Goal: Find specific page/section: Find specific page/section

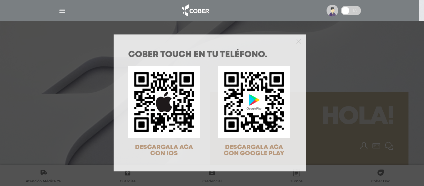
click at [314, 25] on div "COBER TOUCH en tu teléfono. DESCARGALA ACA CON IOS DESCARGALA ACA CON GOOGLE PL…" at bounding box center [212, 93] width 424 height 186
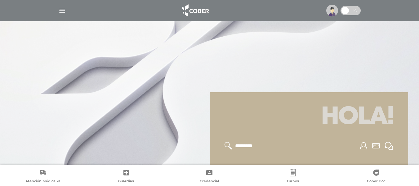
click at [62, 13] on img "button" at bounding box center [62, 11] width 8 height 8
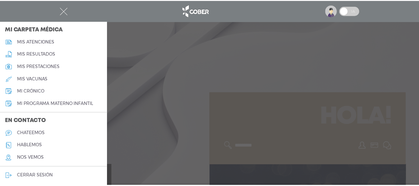
scroll to position [293, 0]
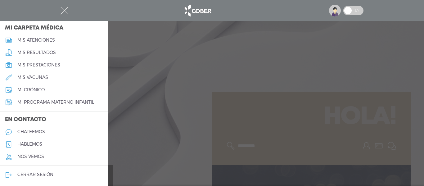
click at [39, 143] on h5 "hablemos" at bounding box center [29, 144] width 25 height 5
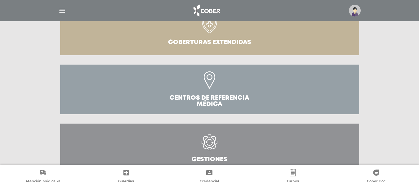
scroll to position [235, 0]
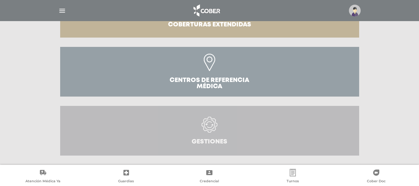
click at [181, 108] on link "Gestiones" at bounding box center [209, 131] width 299 height 50
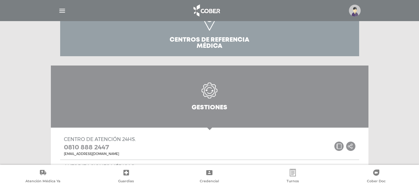
scroll to position [274, 0]
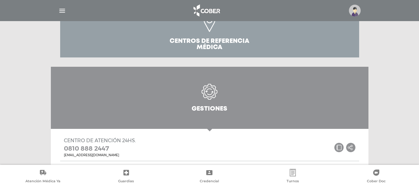
click at [62, 12] on img "button" at bounding box center [62, 11] width 8 height 8
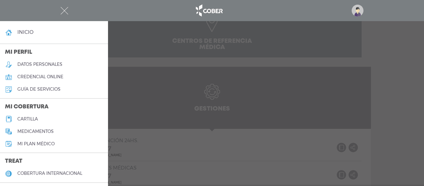
click at [45, 75] on h5 "credencial online" at bounding box center [40, 76] width 46 height 5
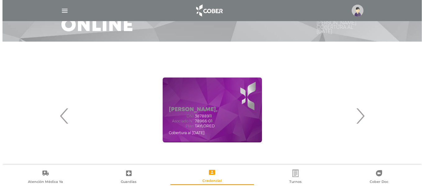
scroll to position [62, 0]
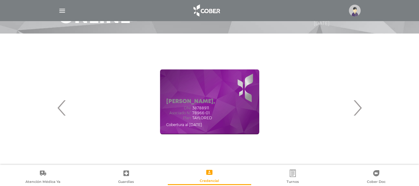
click at [57, 8] on div at bounding box center [210, 10] width 318 height 15
click at [60, 9] on img "button" at bounding box center [62, 11] width 8 height 8
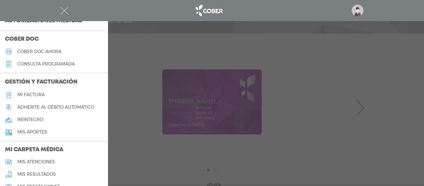
scroll to position [186, 0]
